Goal: Transaction & Acquisition: Purchase product/service

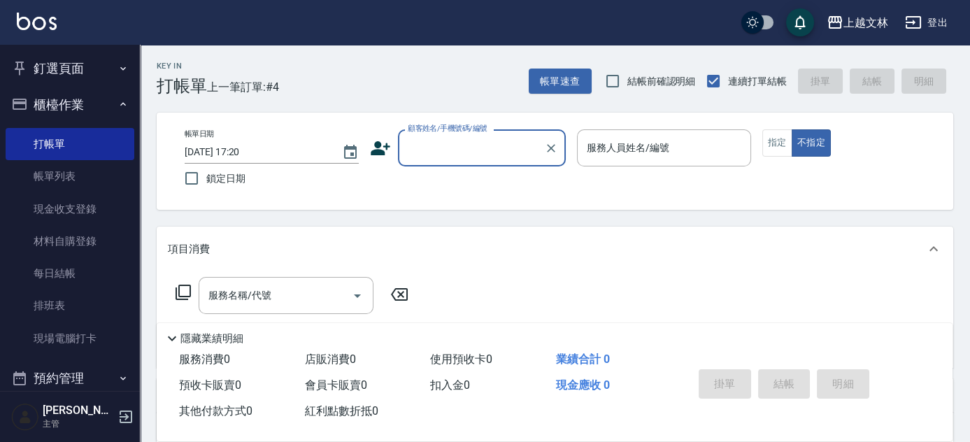
scroll to position [54, 0]
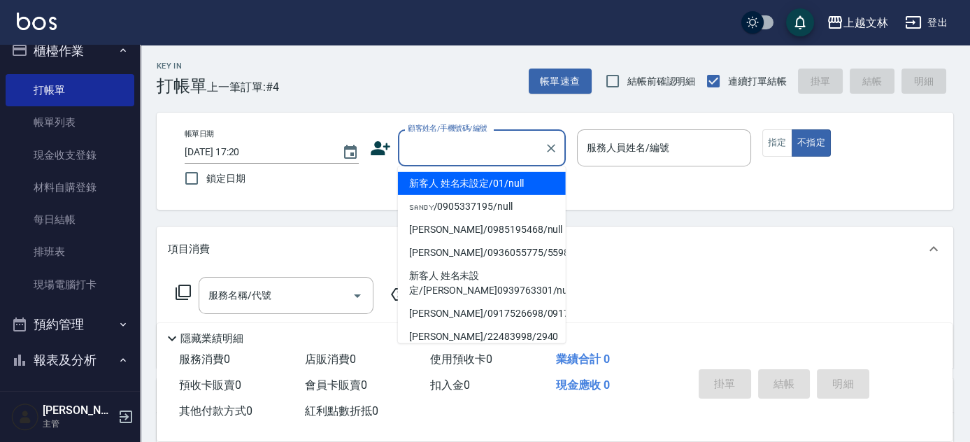
click at [457, 141] on input "顧客姓名/手機號碼/編號" at bounding box center [471, 148] width 134 height 24
click at [469, 182] on li "新客人 姓名未設定/01/null" at bounding box center [482, 183] width 168 height 23
type input "新客人 姓名未設定/01/null"
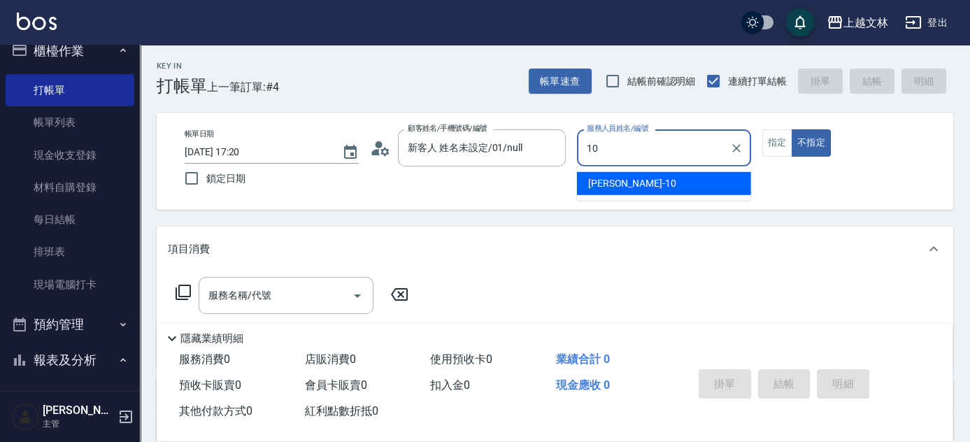
click at [607, 184] on span "[PERSON_NAME] -10" at bounding box center [632, 183] width 88 height 15
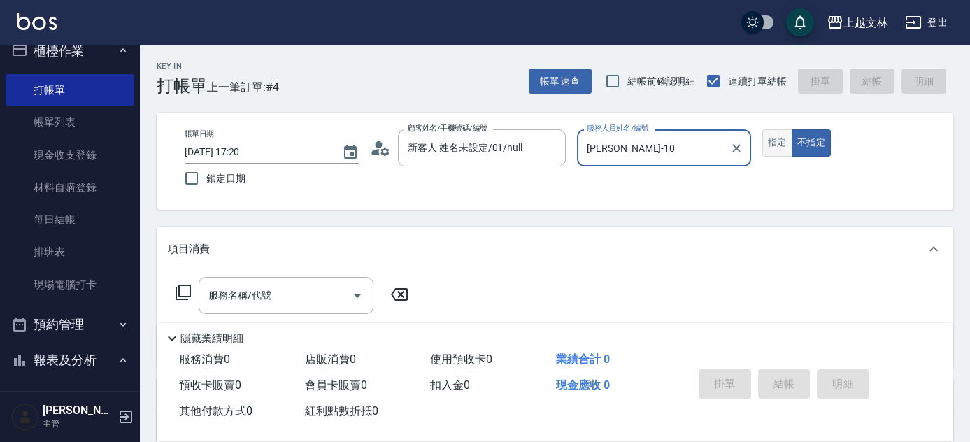
type input "[PERSON_NAME]-10"
click at [766, 141] on button "指定" at bounding box center [778, 142] width 30 height 27
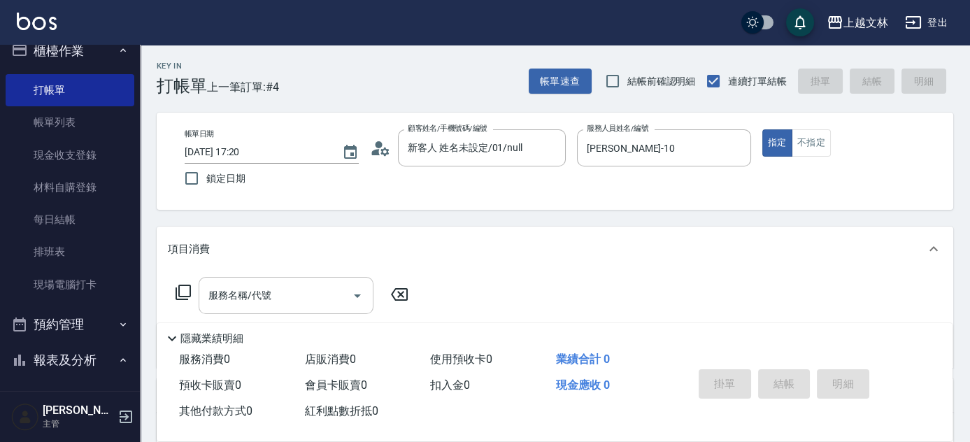
click at [244, 301] on input "服務名稱/代號" at bounding box center [275, 295] width 141 height 24
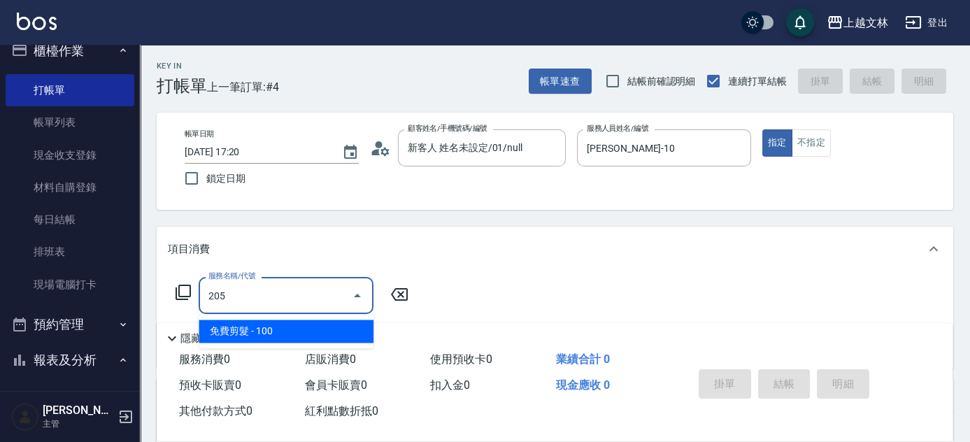
click at [220, 295] on input "205" at bounding box center [275, 295] width 141 height 24
click at [278, 336] on span "A級洗+剪 - 599" at bounding box center [286, 331] width 175 height 23
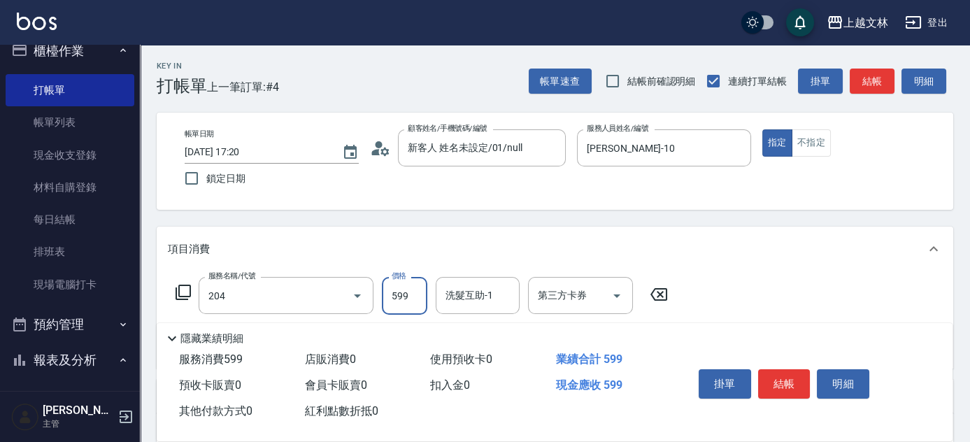
type input "A級洗+剪(204)"
click at [392, 302] on input "599" at bounding box center [404, 296] width 45 height 38
type input "600"
drag, startPoint x: 447, startPoint y: 295, endPoint x: 465, endPoint y: 285, distance: 20.3
click at [447, 295] on div "洗髮互助-1 洗髮互助-1" at bounding box center [478, 295] width 84 height 37
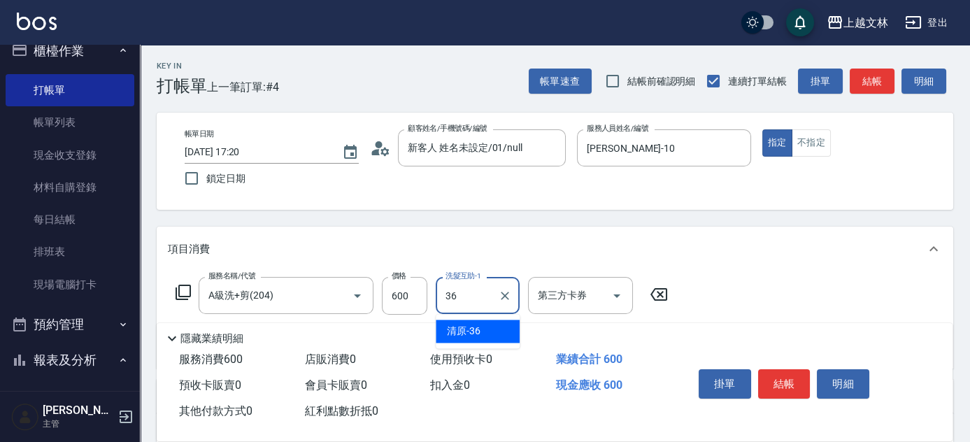
click at [460, 331] on span "清原 -36" at bounding box center [464, 331] width 34 height 15
type input "清原-36"
click at [178, 296] on icon at bounding box center [183, 292] width 17 height 17
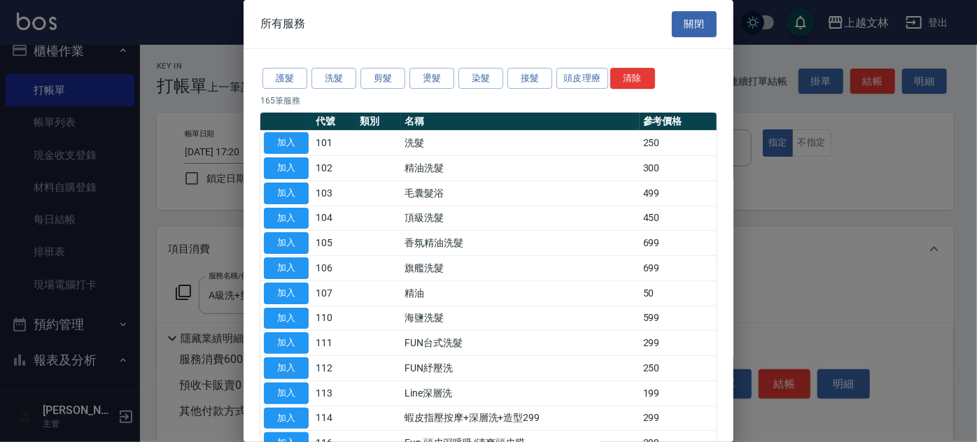
click at [690, 19] on button "關閉" at bounding box center [694, 24] width 45 height 26
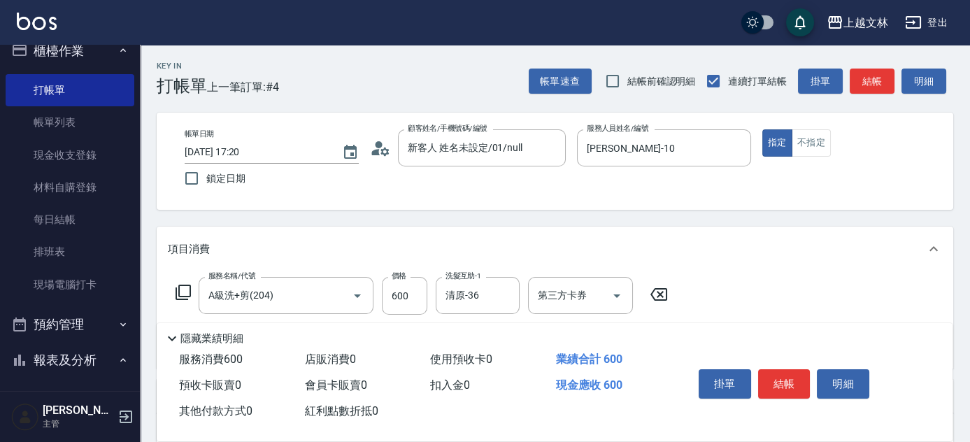
click at [173, 332] on icon at bounding box center [172, 338] width 17 height 17
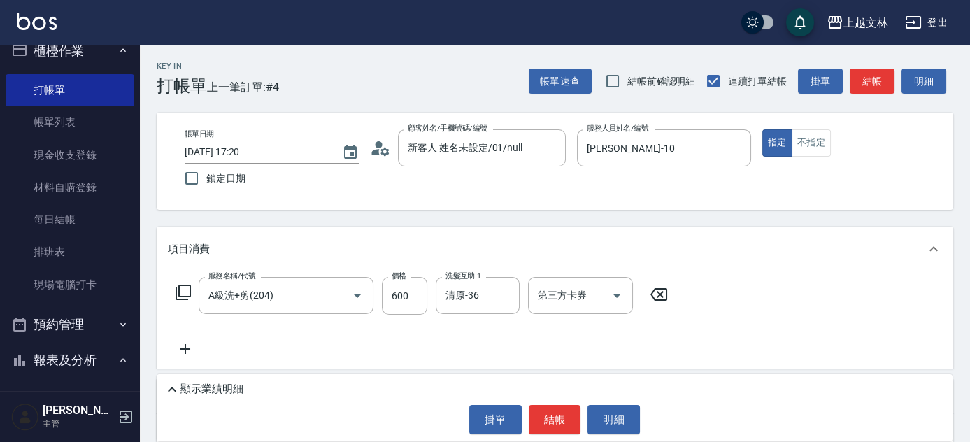
click at [187, 348] on icon at bounding box center [185, 349] width 10 height 10
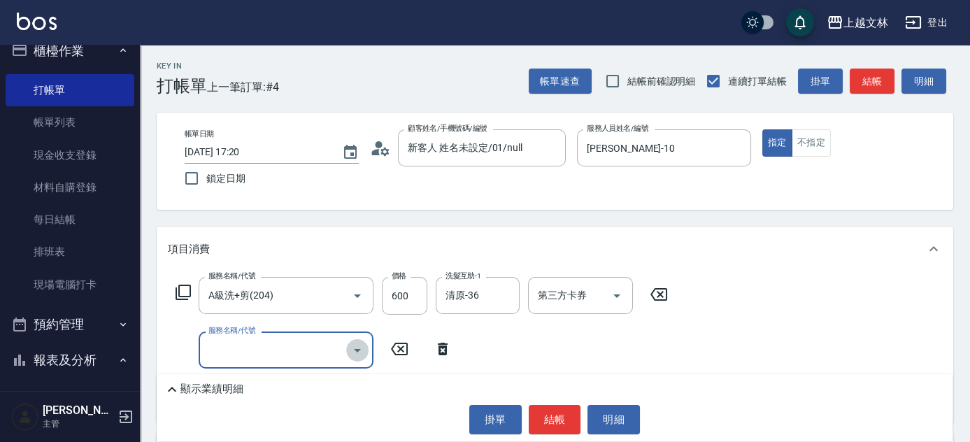
click at [355, 352] on icon "Open" at bounding box center [357, 350] width 17 height 17
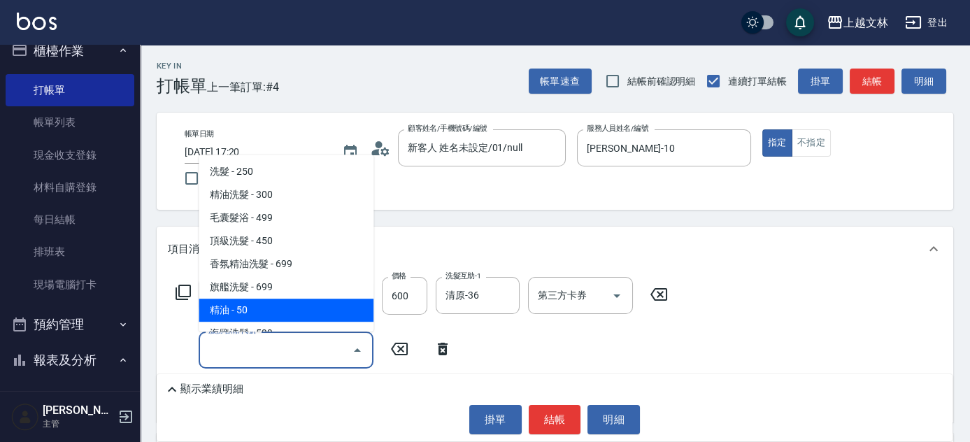
click at [249, 316] on span "精油 - 50" at bounding box center [286, 310] width 175 height 23
type input "精油(107)"
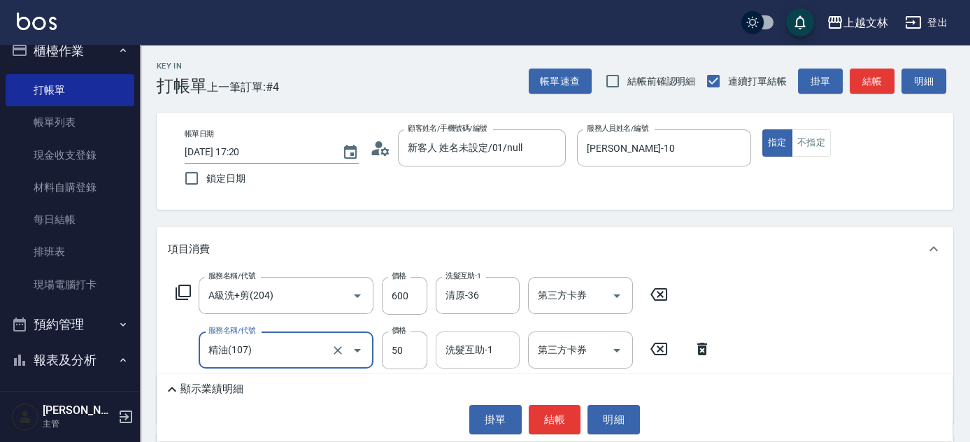
click at [448, 348] on div "洗髮互助-1 洗髮互助-1" at bounding box center [478, 350] width 84 height 37
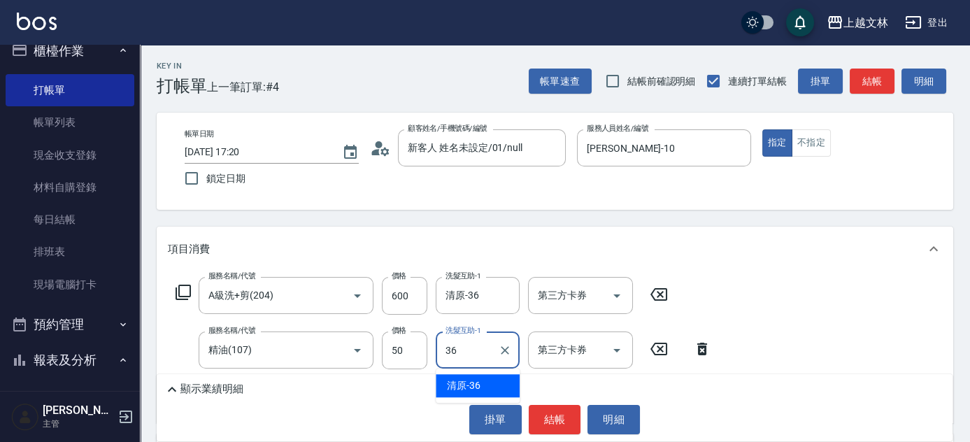
click at [491, 386] on div "清原 -36" at bounding box center [478, 385] width 84 height 23
type input "清原-36"
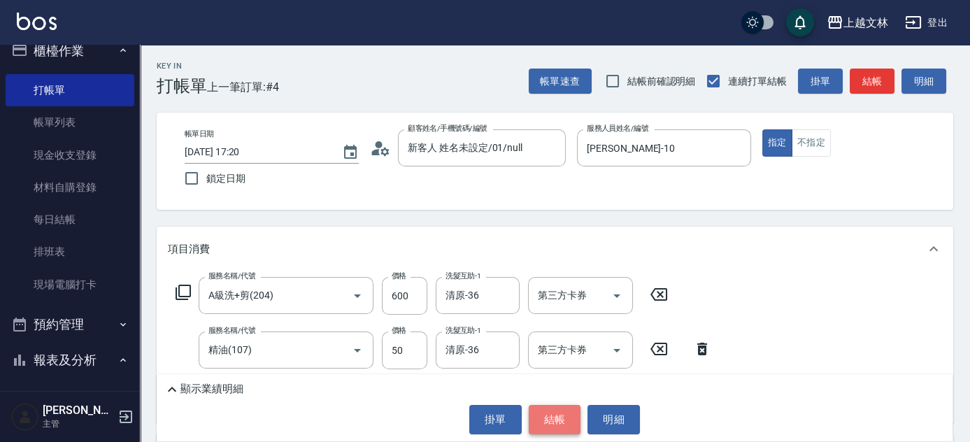
click at [553, 420] on button "結帳" at bounding box center [555, 419] width 52 height 29
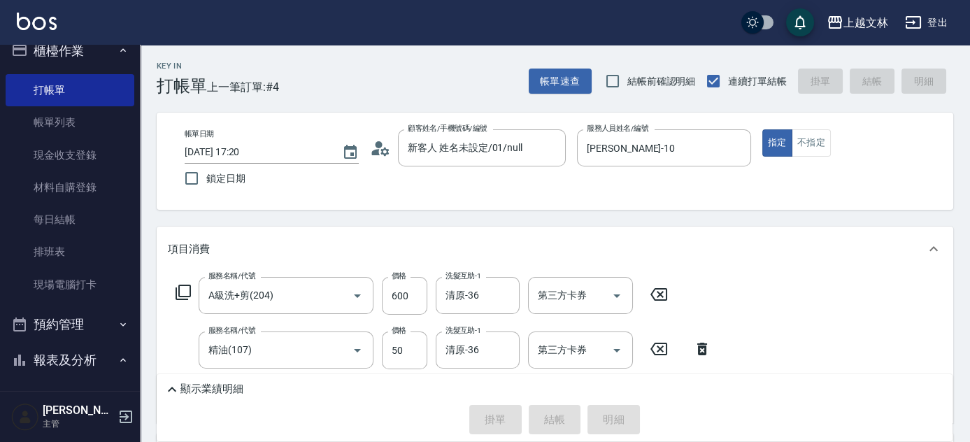
type input "[DATE] 17:59"
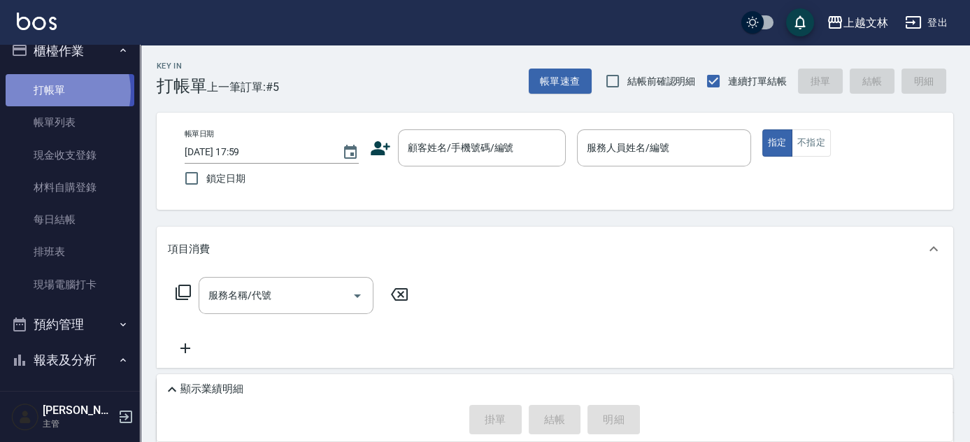
click at [53, 91] on link "打帳單" at bounding box center [70, 90] width 129 height 32
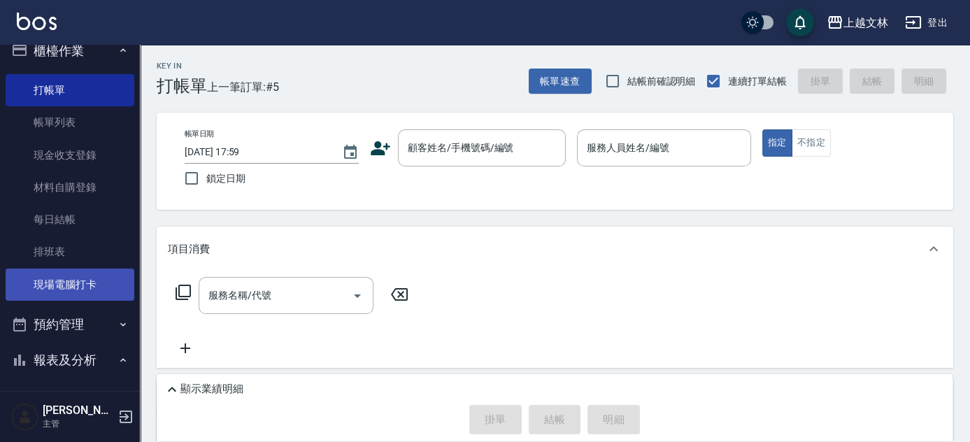
click at [73, 281] on link "現場電腦打卡" at bounding box center [70, 285] width 129 height 32
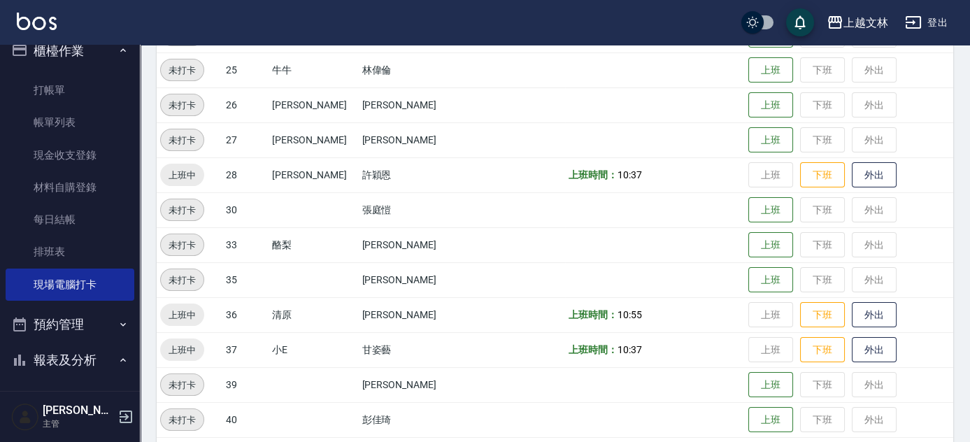
scroll to position [595, 0]
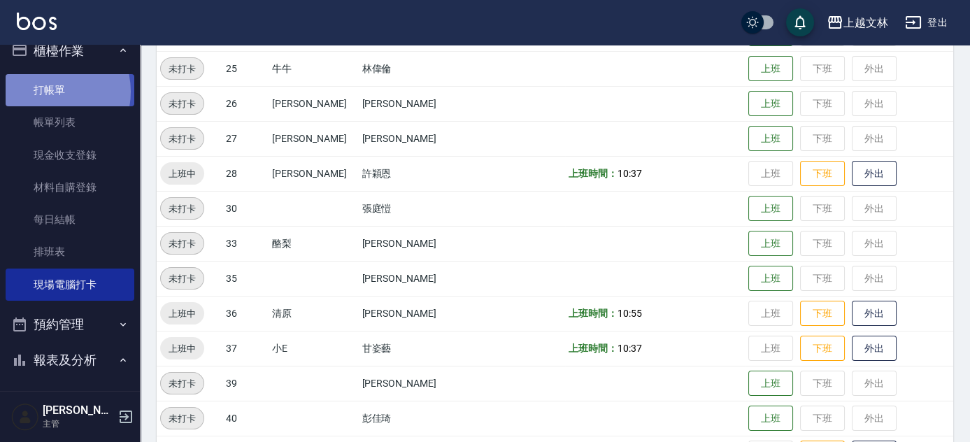
click at [47, 91] on link "打帳單" at bounding box center [70, 90] width 129 height 32
